Goal: Information Seeking & Learning: Learn about a topic

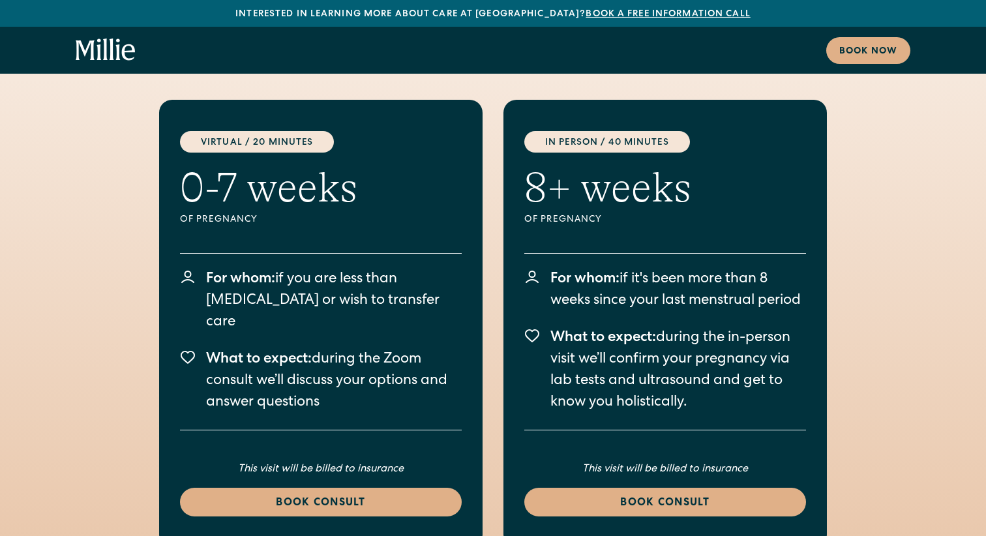
scroll to position [2498, 0]
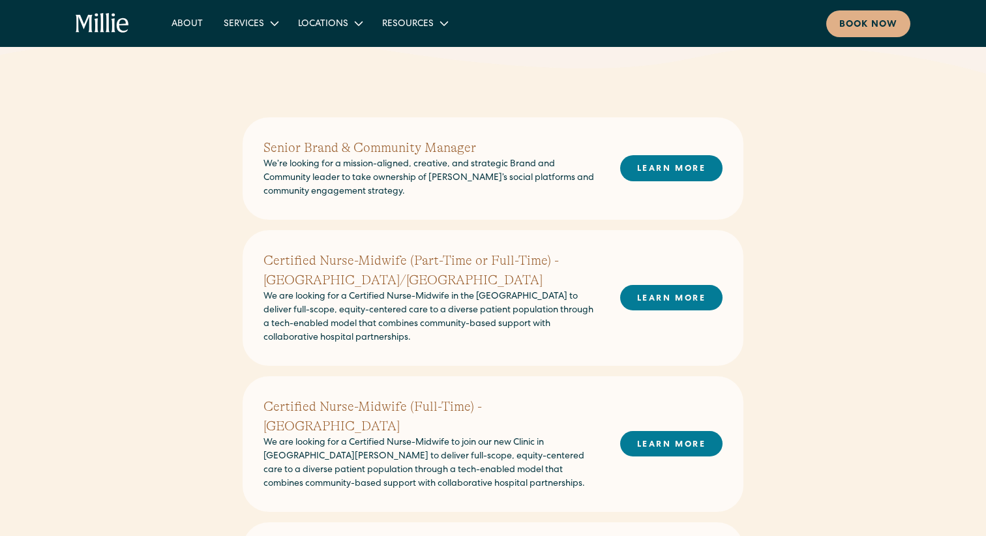
scroll to position [262, 0]
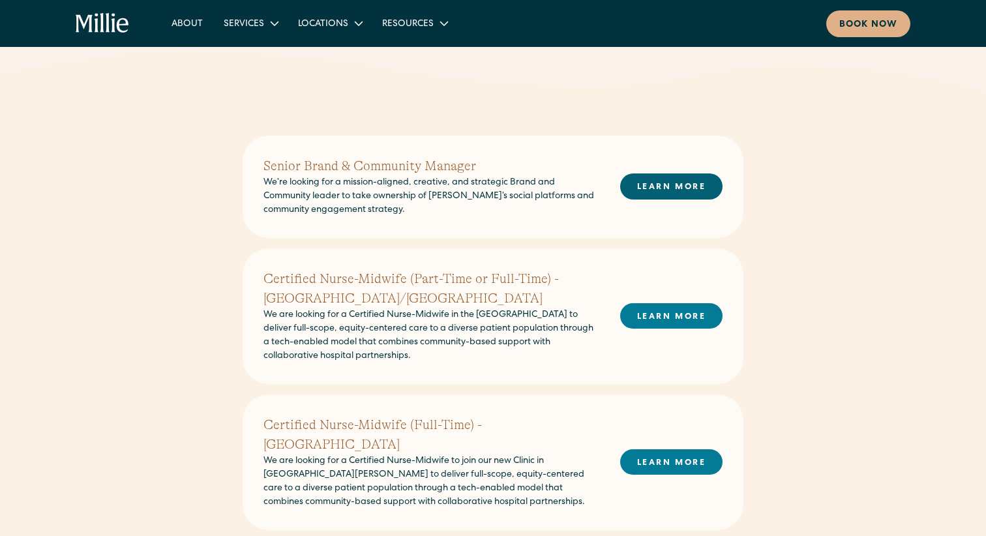
click at [659, 183] on link "LEARN MORE" at bounding box center [671, 185] width 102 height 25
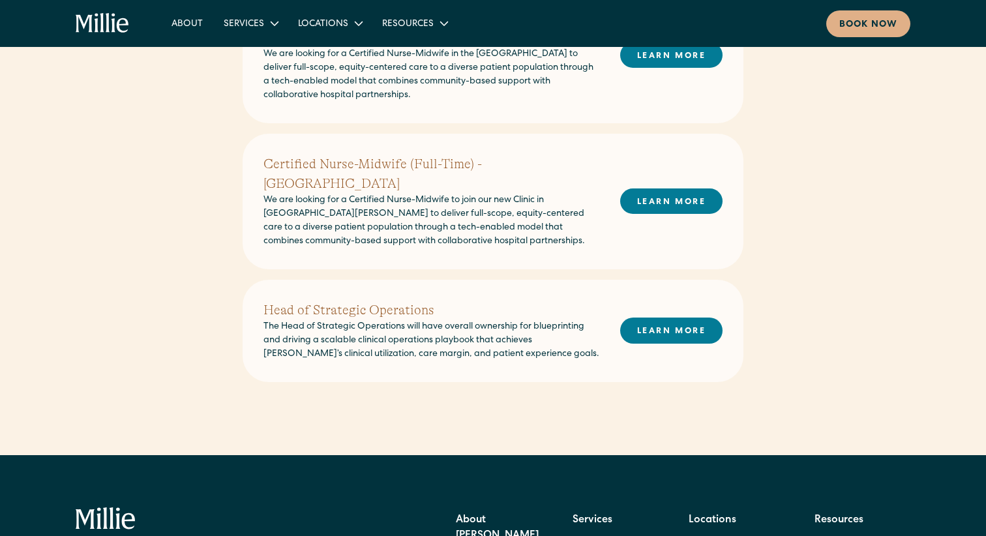
scroll to position [597, 0]
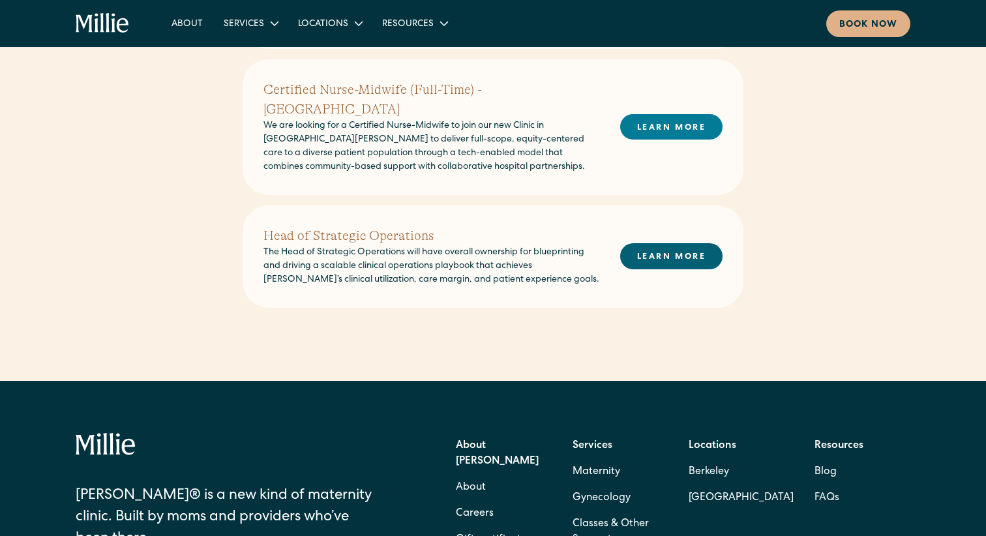
click at [672, 243] on link "LEARN MORE" at bounding box center [671, 255] width 102 height 25
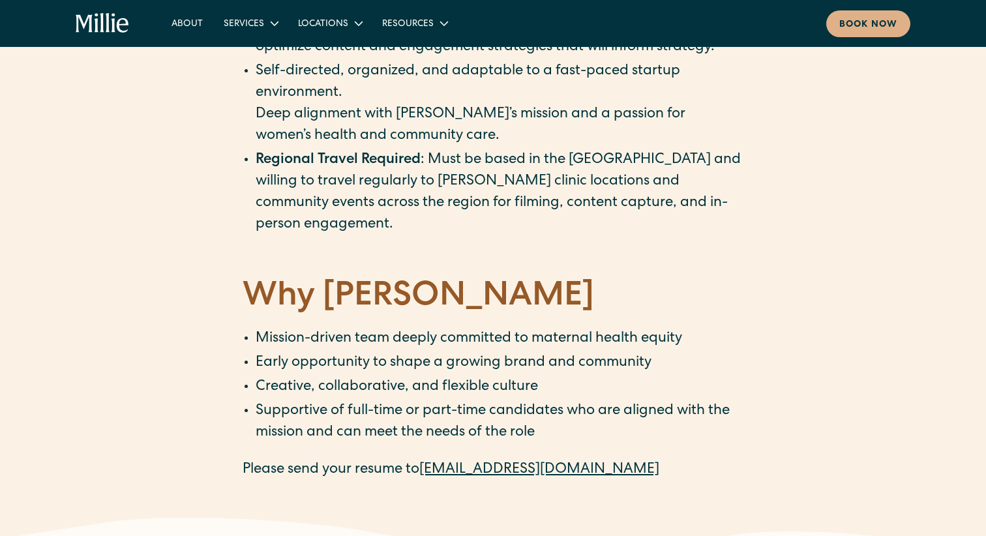
scroll to position [1821, 0]
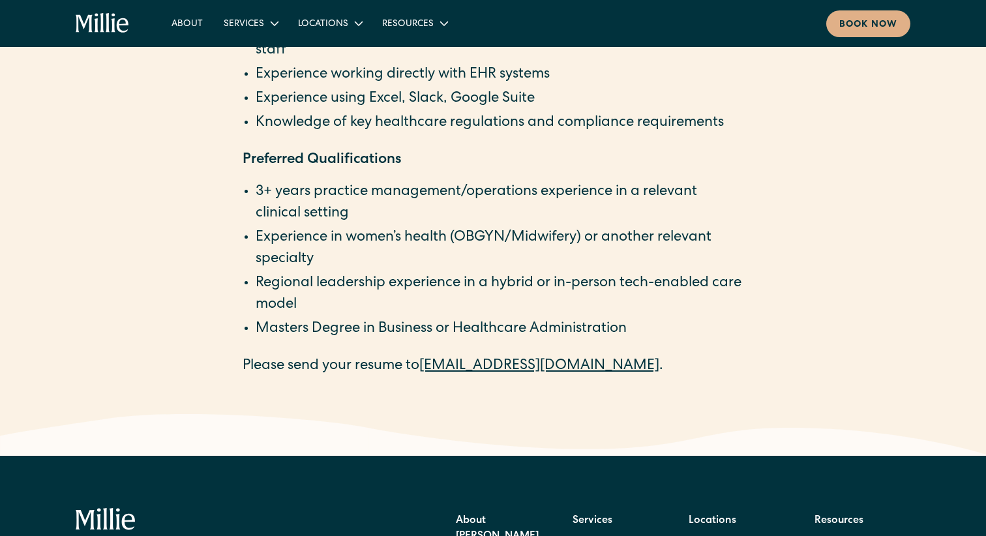
scroll to position [2280, 0]
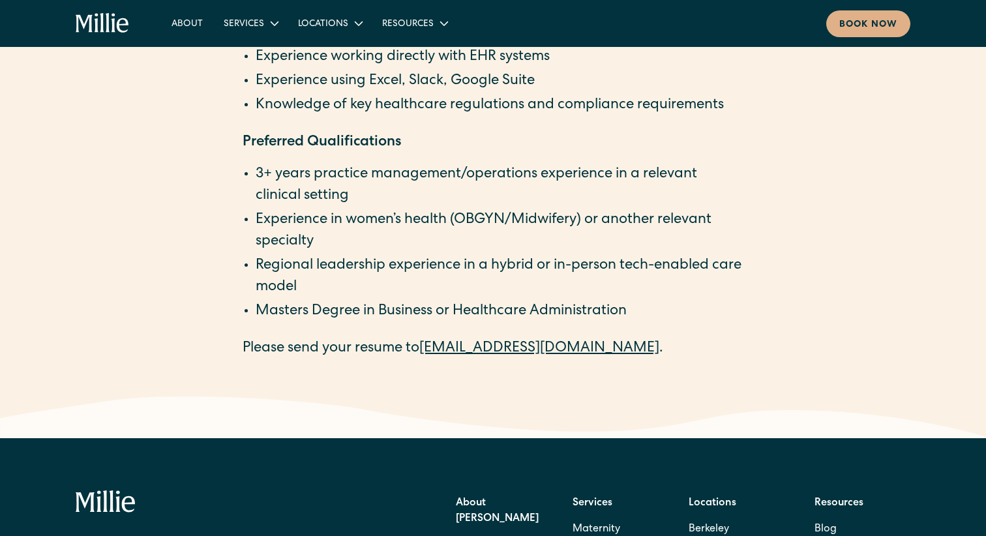
drag, startPoint x: 586, startPoint y: 352, endPoint x: 429, endPoint y: 352, distance: 157.2
click at [429, 352] on p "Please send your resume to careers@millieclinic.com ." at bounding box center [493, 349] width 501 height 22
copy p "[EMAIL_ADDRESS][DOMAIN_NAME]"
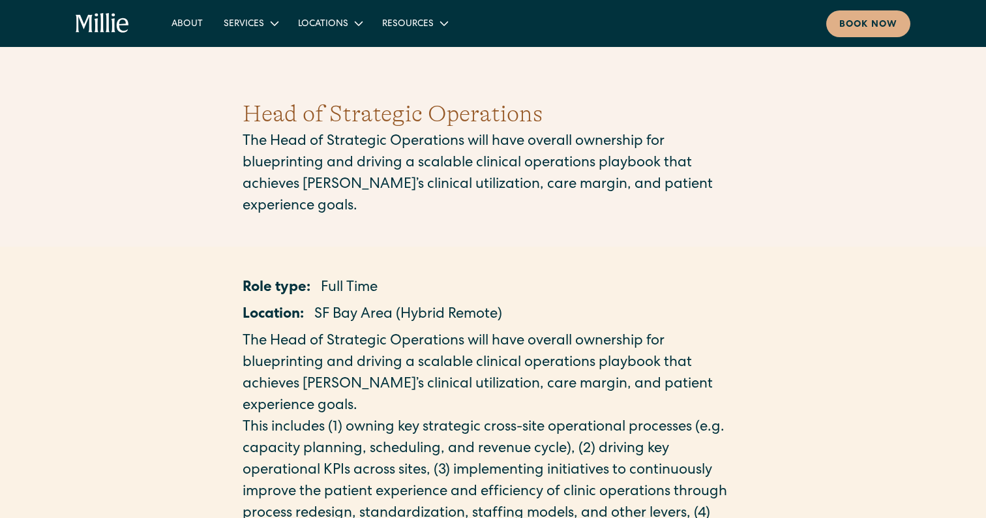
scroll to position [0, 0]
click at [113, 29] on icon "home" at bounding box center [114, 22] width 4 height 19
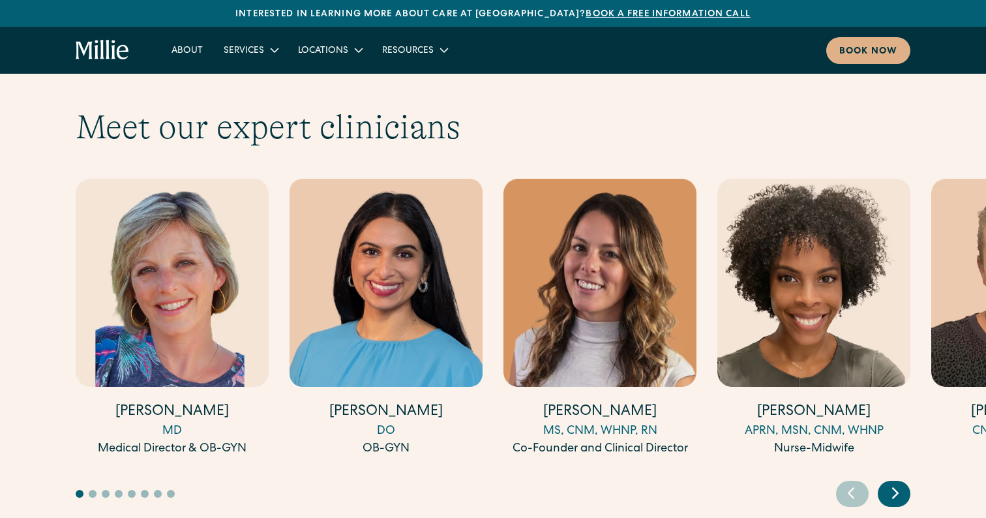
scroll to position [3562, 0]
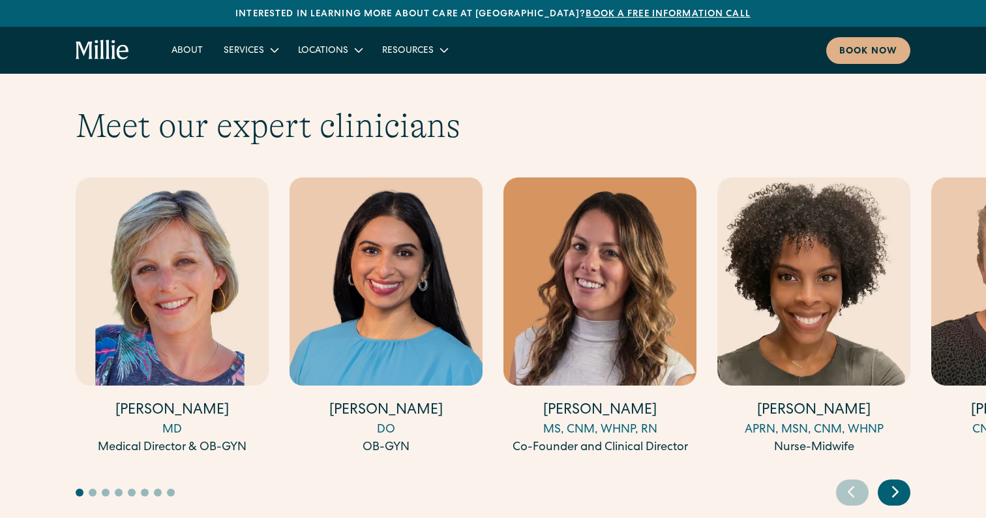
click at [908, 479] on div "Next slide" at bounding box center [894, 492] width 33 height 26
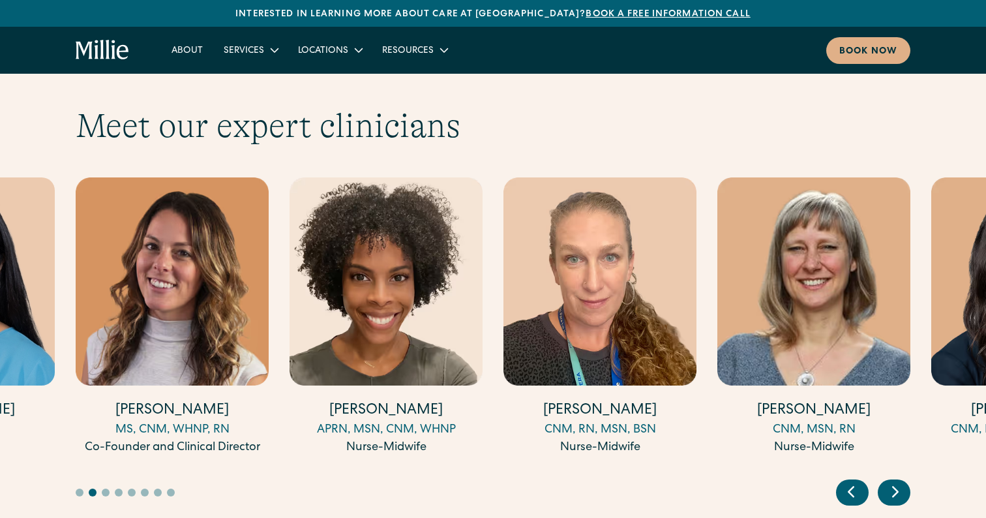
click at [908, 479] on div "Next slide" at bounding box center [894, 492] width 33 height 26
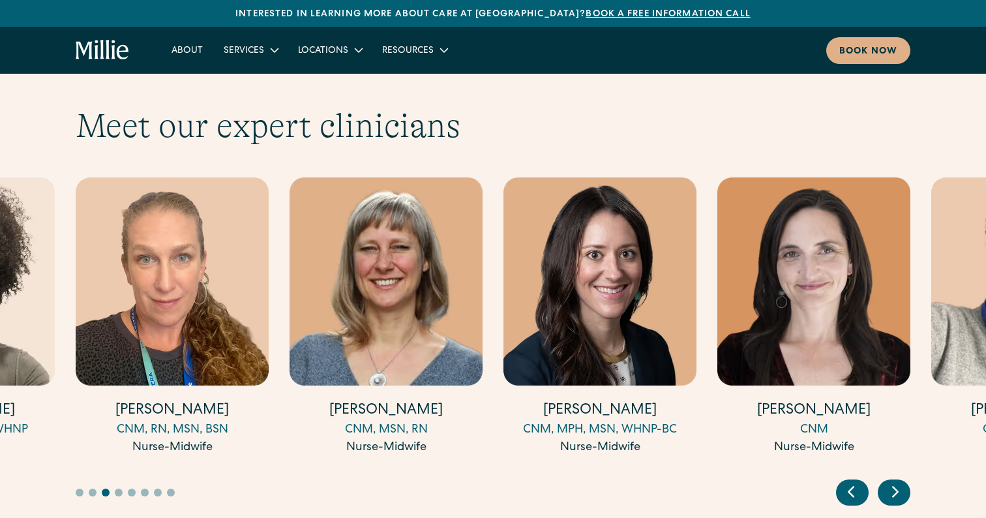
click at [907, 479] on div "Next slide" at bounding box center [894, 492] width 33 height 26
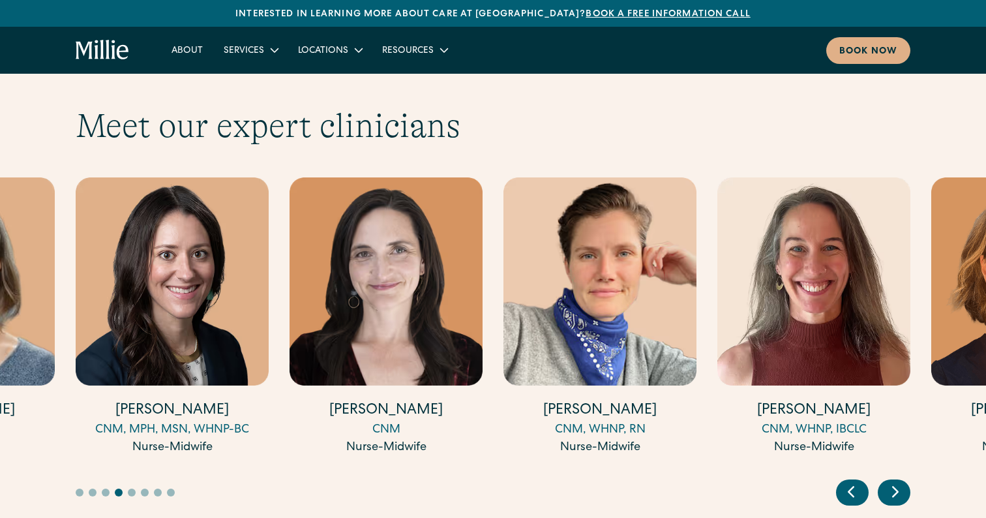
click at [907, 479] on div "Next slide" at bounding box center [894, 492] width 33 height 26
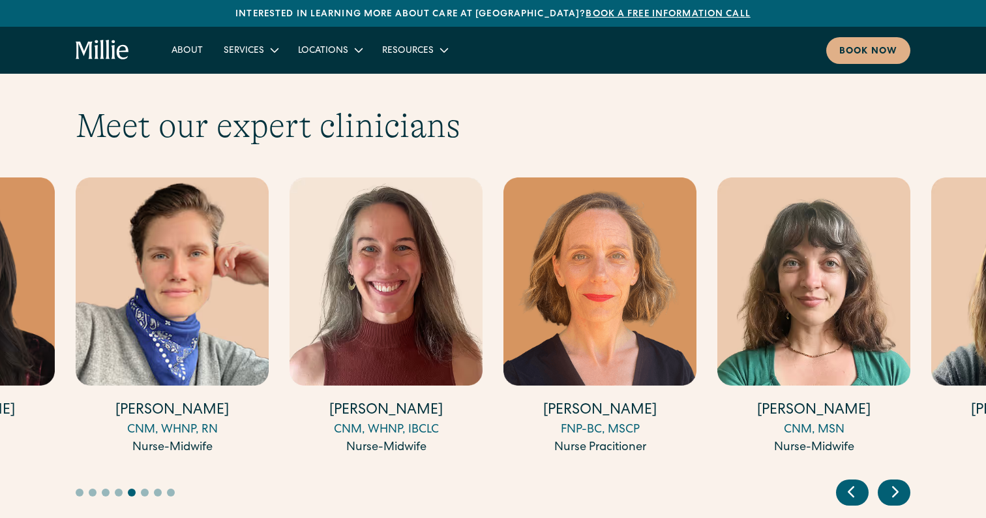
click at [907, 479] on div "Next slide" at bounding box center [894, 492] width 33 height 26
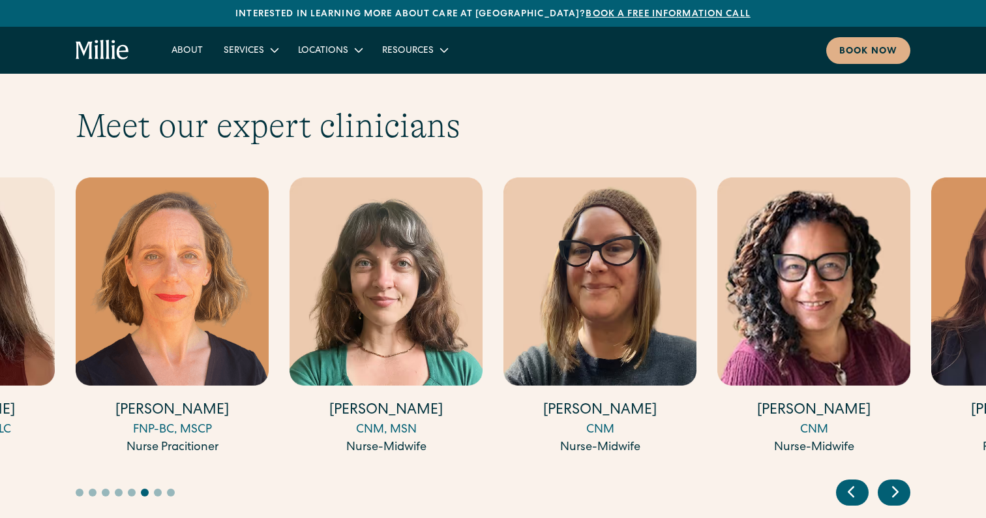
click at [907, 479] on div "Next slide" at bounding box center [894, 492] width 33 height 26
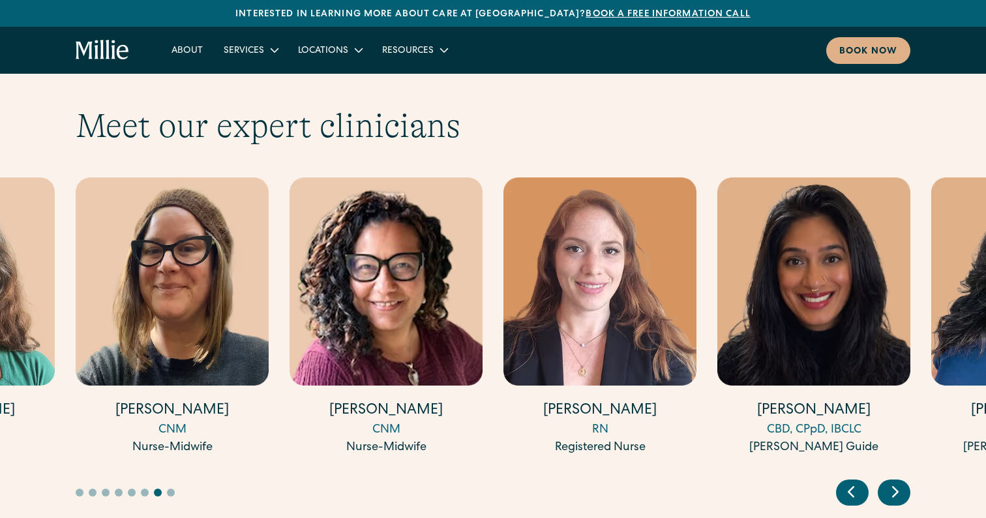
click at [907, 479] on div "Next slide" at bounding box center [894, 492] width 33 height 26
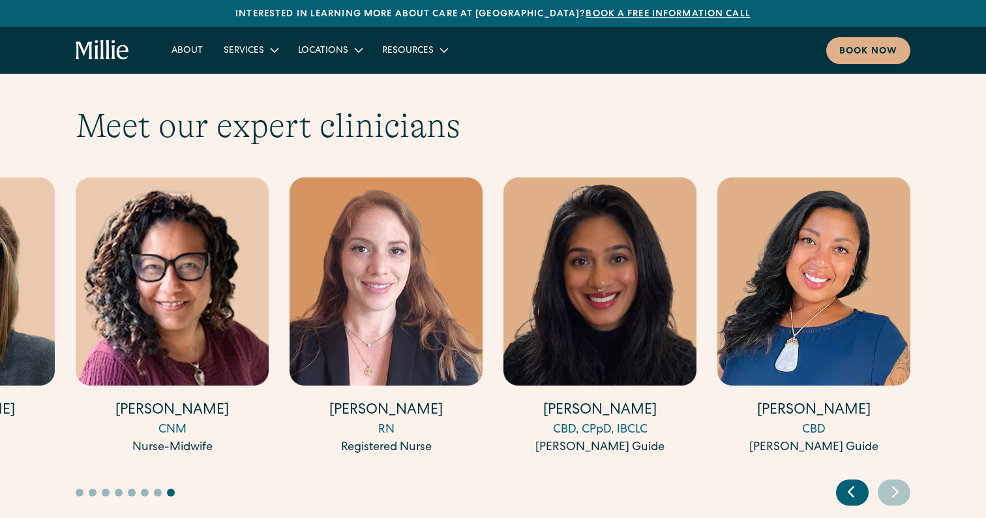
click at [907, 479] on div "Next slide" at bounding box center [894, 492] width 33 height 26
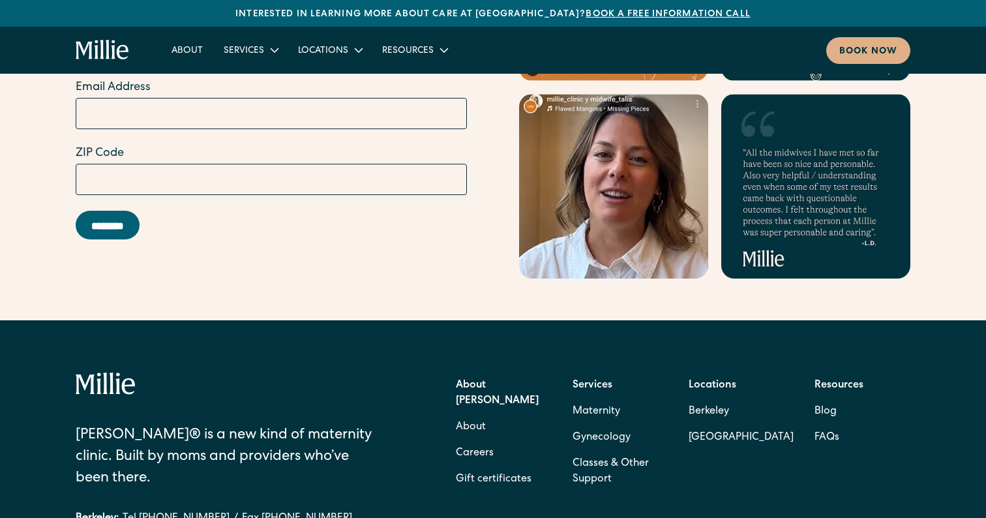
scroll to position [5187, 0]
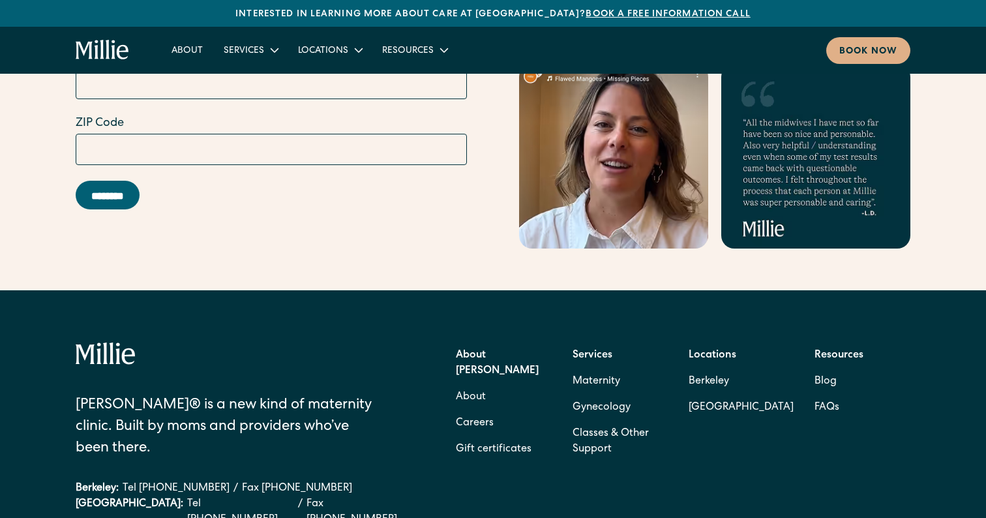
click at [488, 350] on strong "About [PERSON_NAME]" at bounding box center [497, 363] width 83 height 26
click at [485, 350] on strong "About [PERSON_NAME]" at bounding box center [497, 363] width 83 height 26
click at [476, 384] on link "About" at bounding box center [471, 397] width 30 height 26
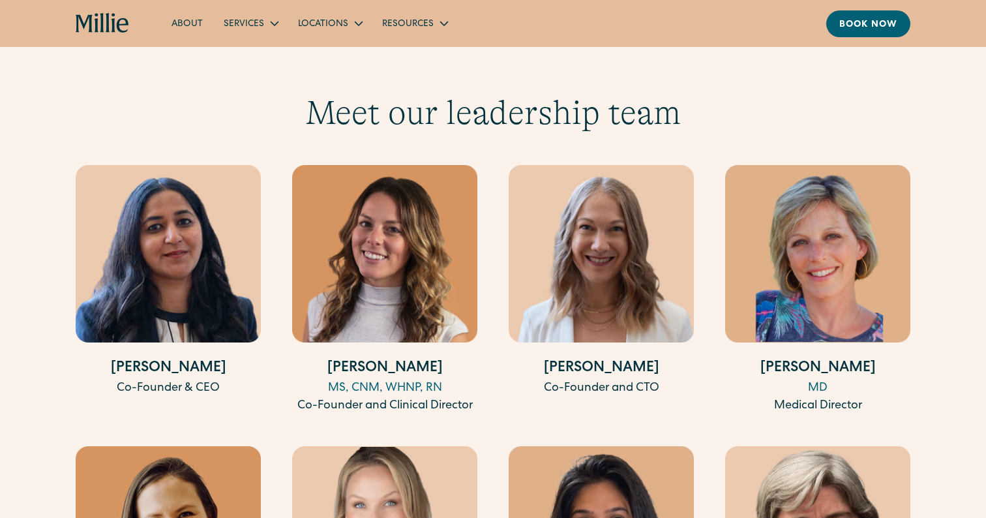
scroll to position [2421, 0]
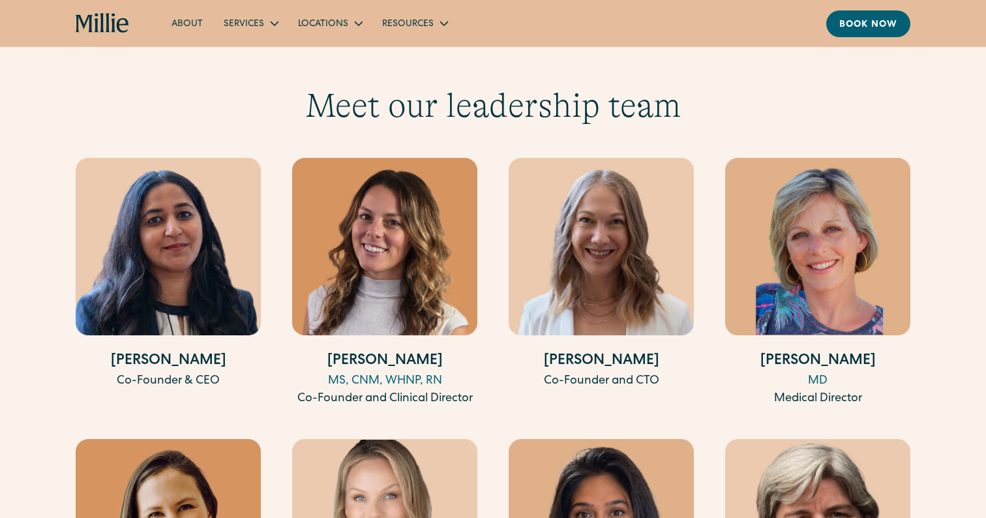
click at [368, 390] on div "Co-Founder and Clinical Director" at bounding box center [384, 399] width 185 height 18
click at [371, 372] on div "MS, CNM, WHNP, RN" at bounding box center [384, 381] width 185 height 18
click at [372, 351] on h4 "Talia Borgo" at bounding box center [384, 362] width 185 height 22
click at [392, 258] on img at bounding box center [384, 246] width 185 height 177
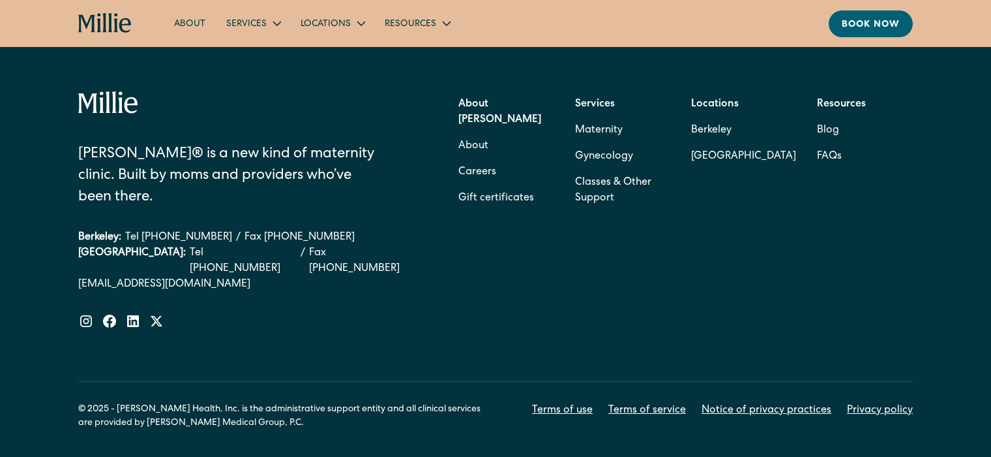
scroll to position [4291, 0]
click at [476, 160] on link "Careers" at bounding box center [477, 173] width 38 height 26
